Goal: Task Accomplishment & Management: Manage account settings

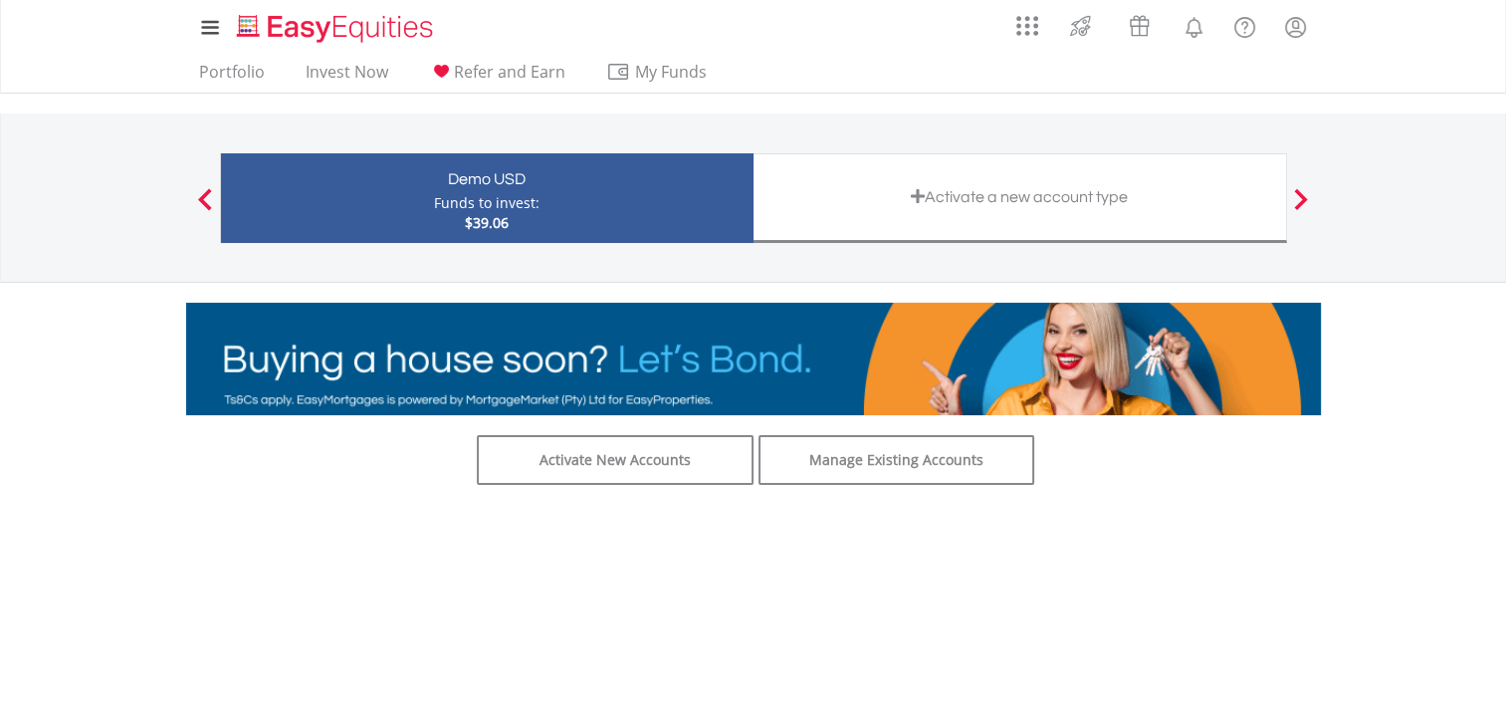
click at [912, 189] on span at bounding box center [918, 196] width 14 height 16
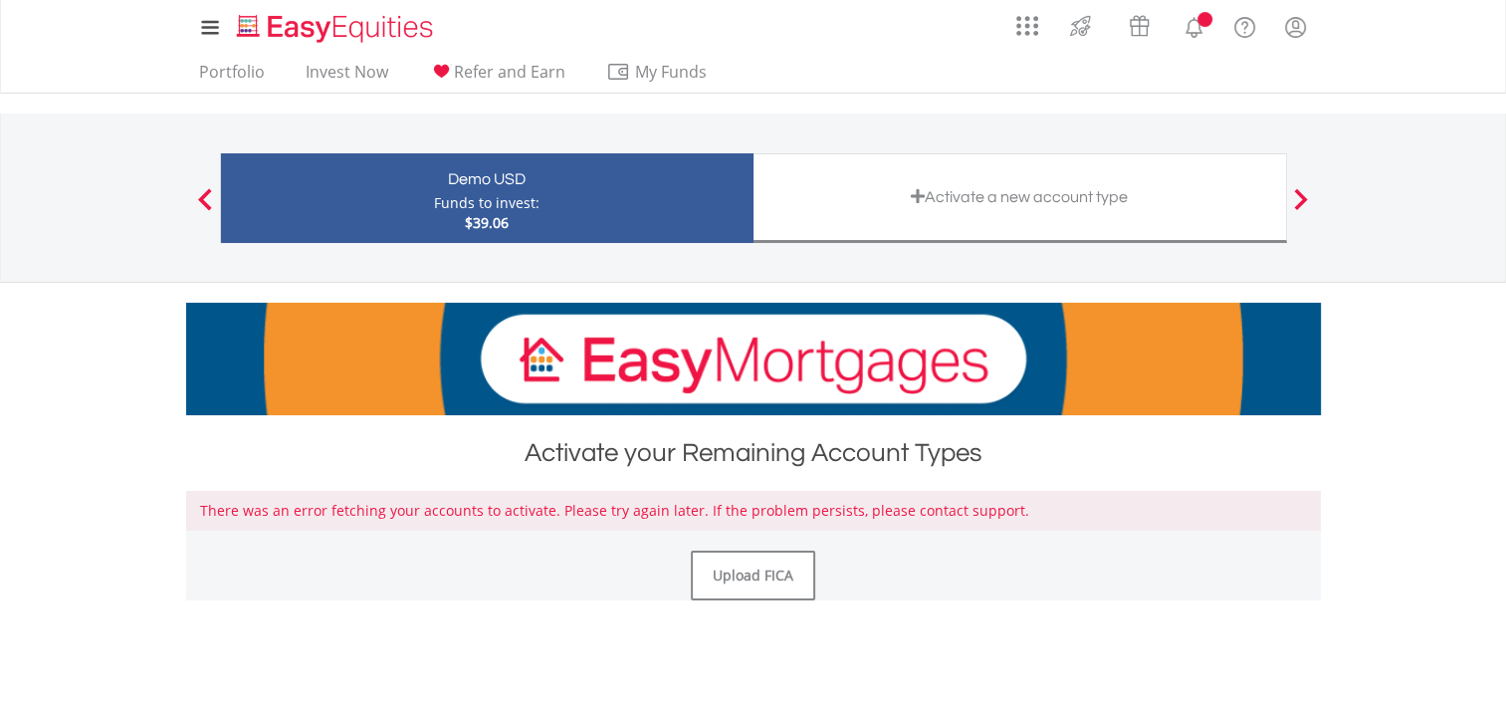
scroll to position [100, 0]
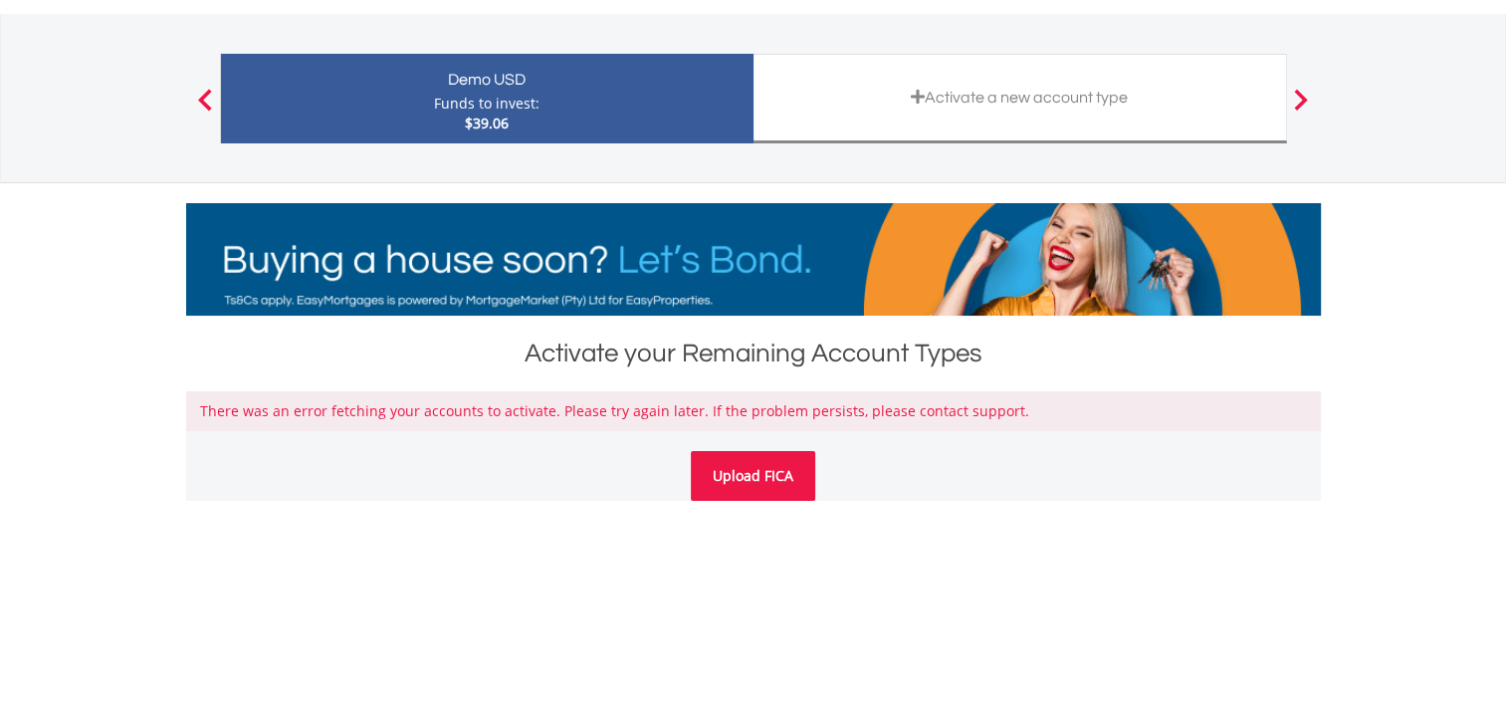
click at [761, 483] on link "Upload FICA" at bounding box center [753, 476] width 124 height 50
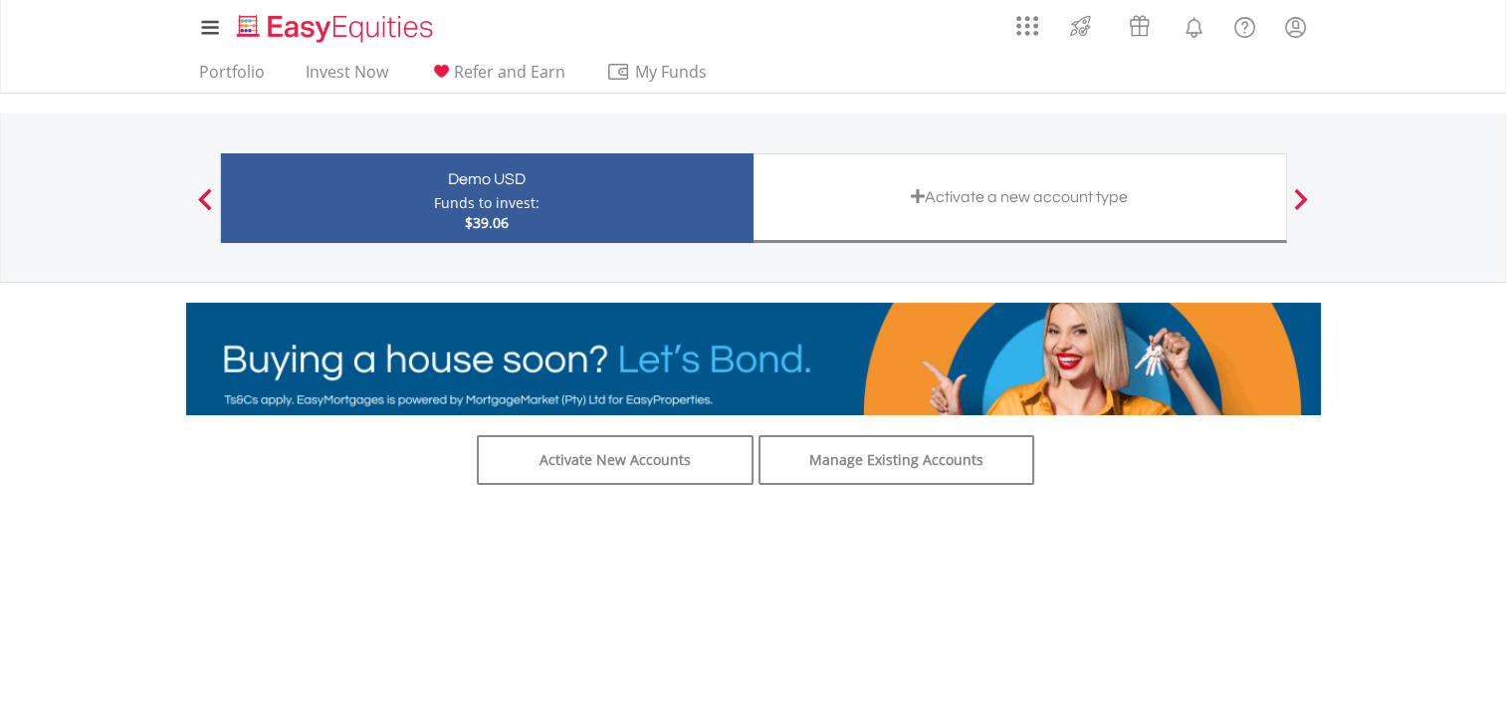
click at [731, 193] on div "Demo USD Funds to invest: $39.06" at bounding box center [487, 198] width 534 height 90
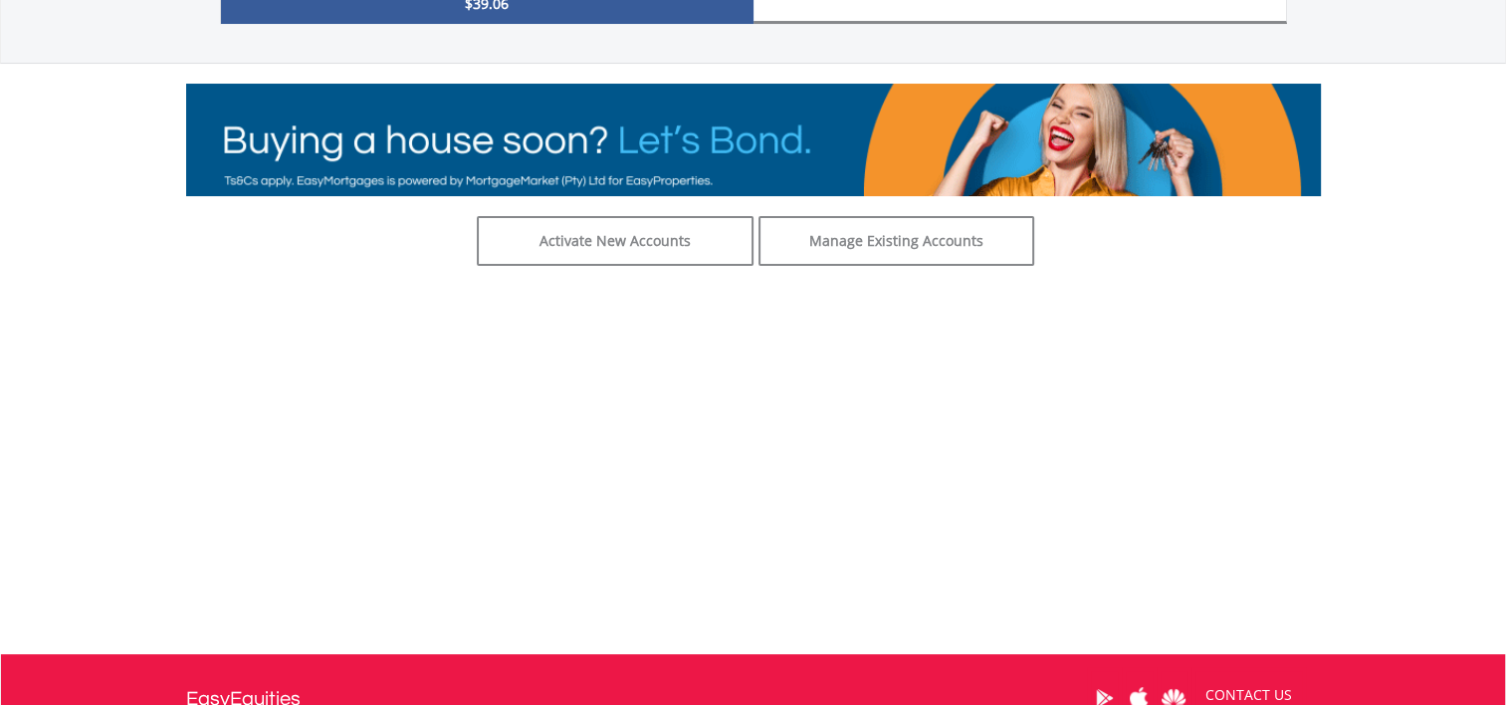
scroll to position [454, 0]
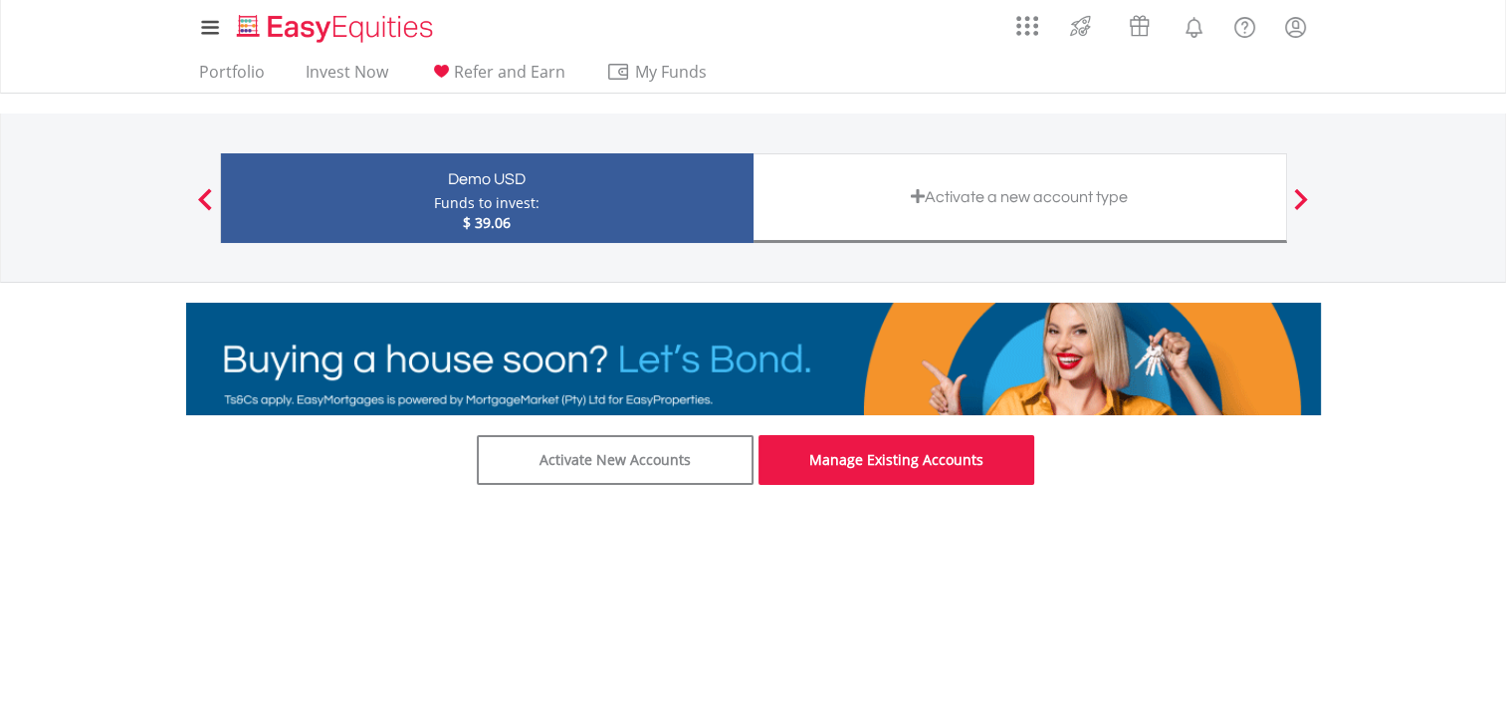
click at [835, 456] on link "Manage Existing Accounts" at bounding box center [897, 460] width 277 height 50
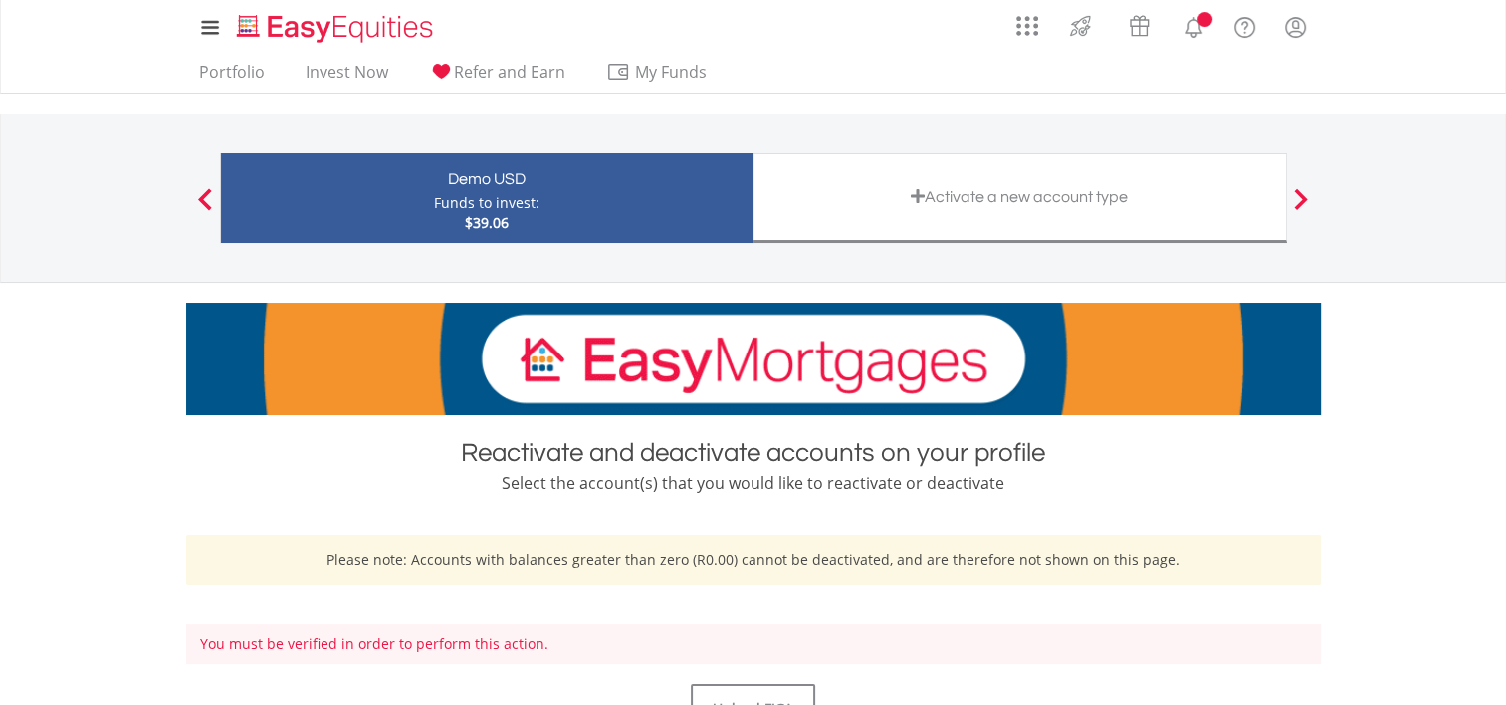
scroll to position [199, 0]
